Goal: Information Seeking & Learning: Learn about a topic

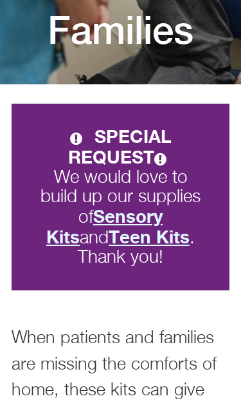
click at [117, 242] on strong "Teen Kits" at bounding box center [149, 236] width 81 height 21
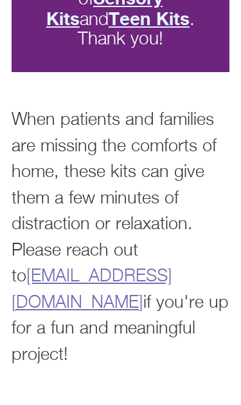
scroll to position [491, 0]
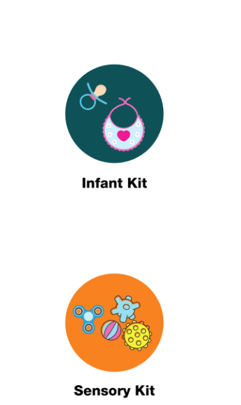
click at [156, 299] on img at bounding box center [114, 341] width 161 height 185
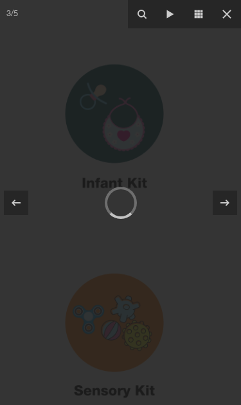
scroll to position [1046, 0]
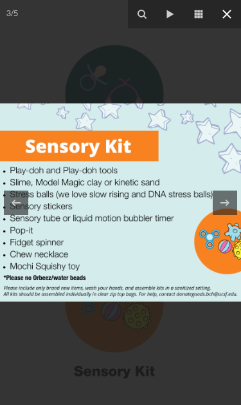
click at [238, 18] on button at bounding box center [227, 14] width 28 height 28
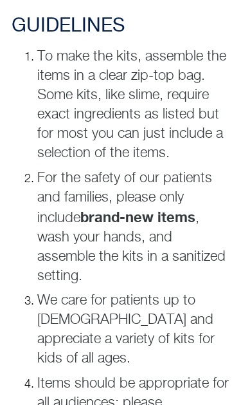
scroll to position [1867, 0]
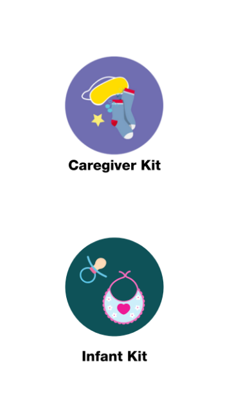
click at [101, 81] on img at bounding box center [114, 116] width 161 height 185
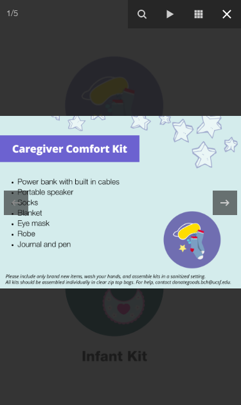
click at [232, 19] on icon at bounding box center [227, 13] width 15 height 15
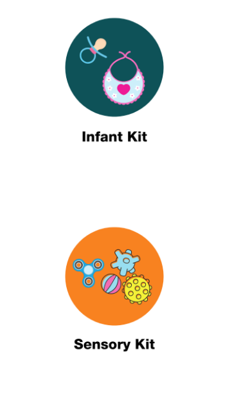
click at [131, 239] on img at bounding box center [114, 295] width 161 height 185
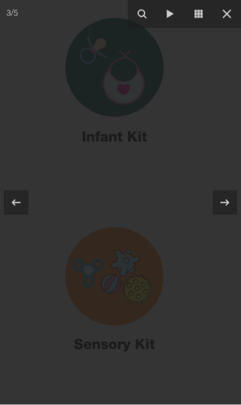
scroll to position [1074, 0]
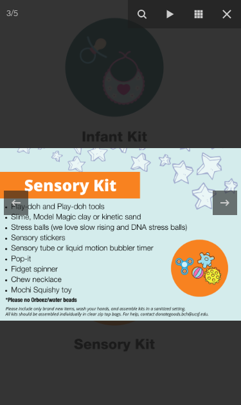
scroll to position [1093, 0]
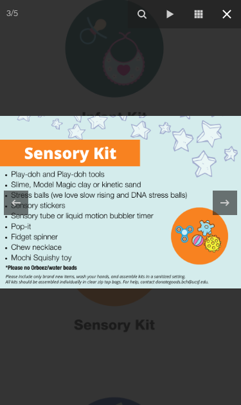
click at [229, 18] on icon at bounding box center [227, 13] width 15 height 15
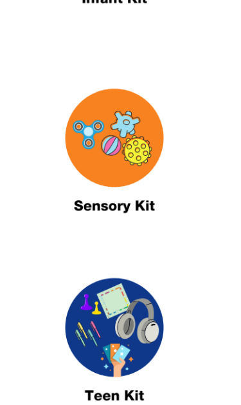
scroll to position [1211, 0]
